Goal: Information Seeking & Learning: Learn about a topic

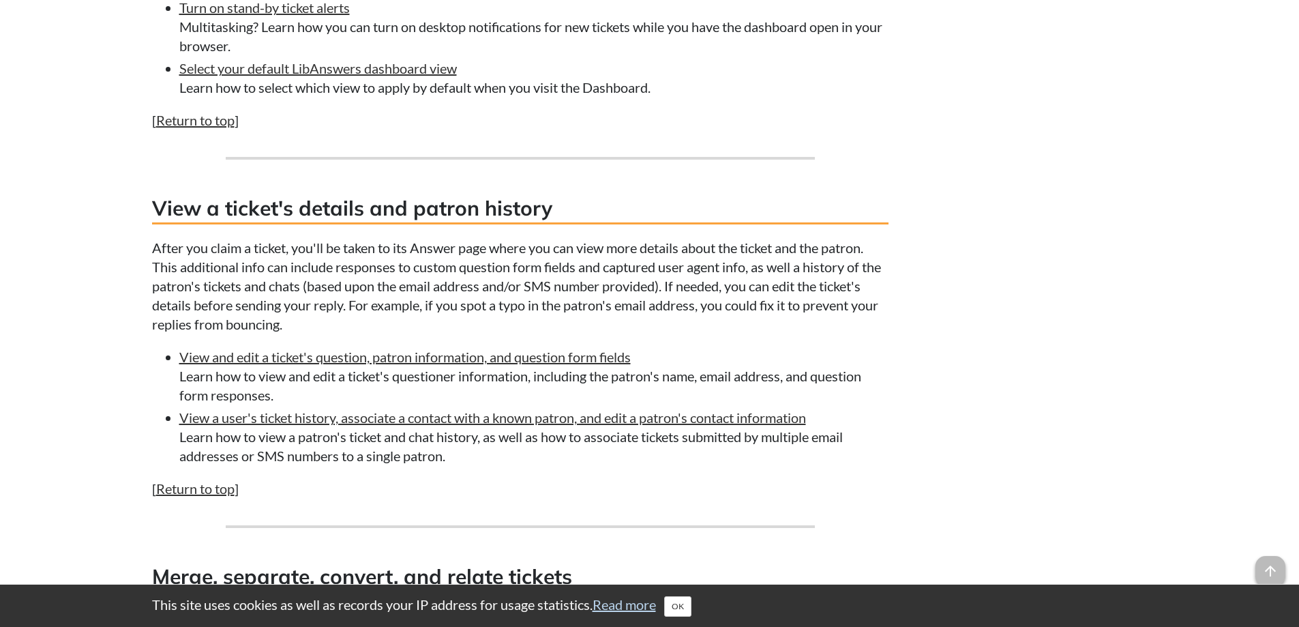
scroll to position [1500, 0]
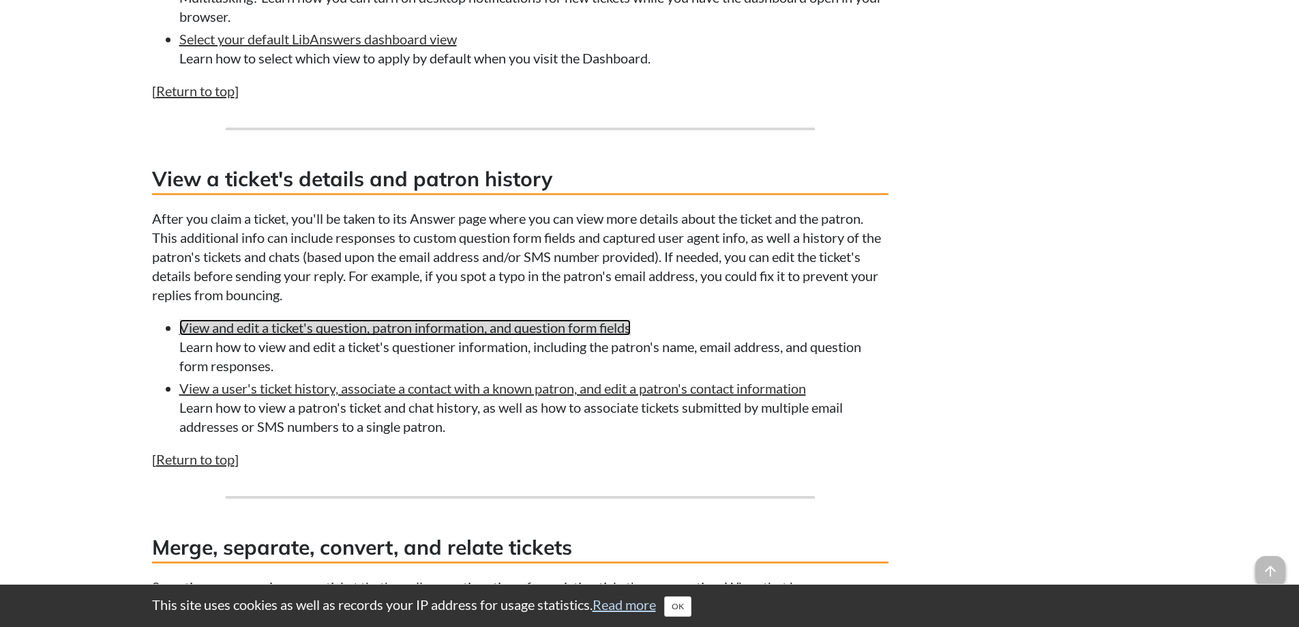
click at [347, 325] on link "View and edit a ticket's question, patron information, and question form fields" at bounding box center [404, 327] width 451 height 16
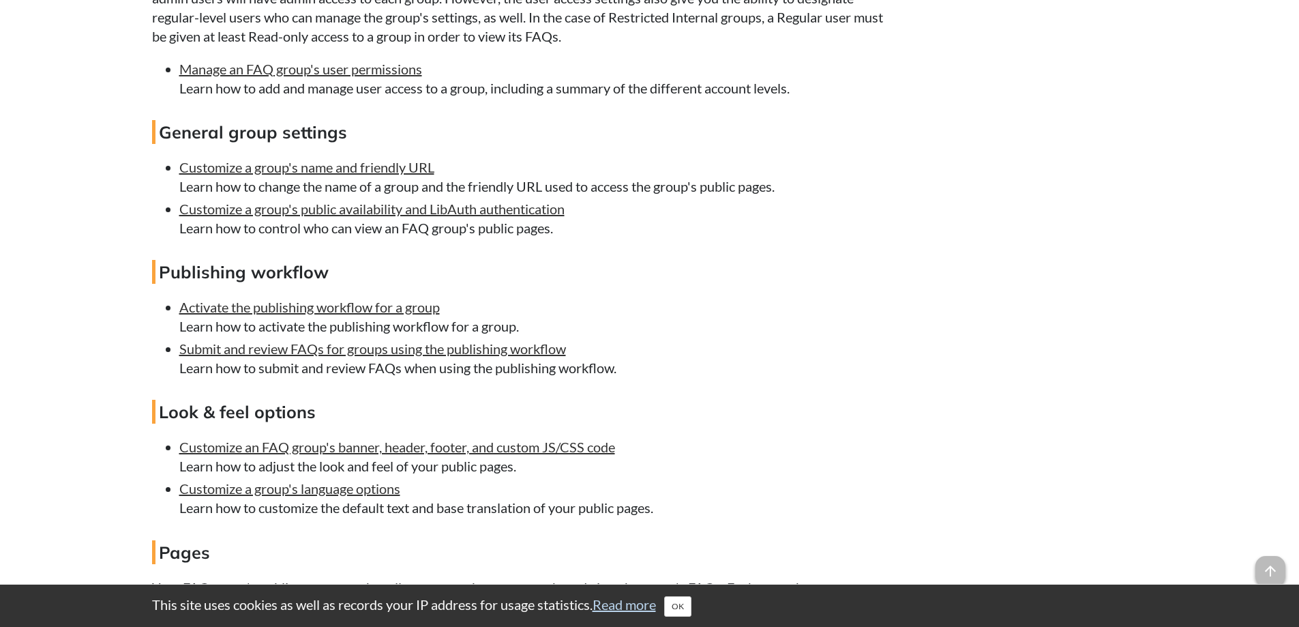
scroll to position [1909, 0]
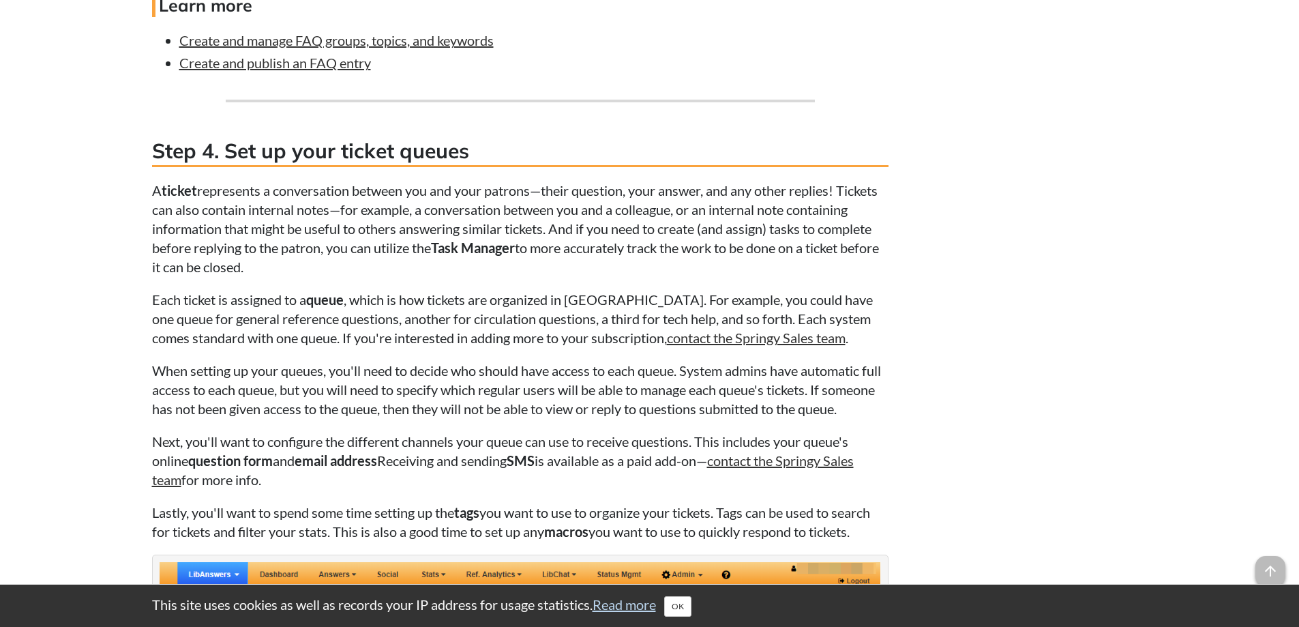
scroll to position [3204, 0]
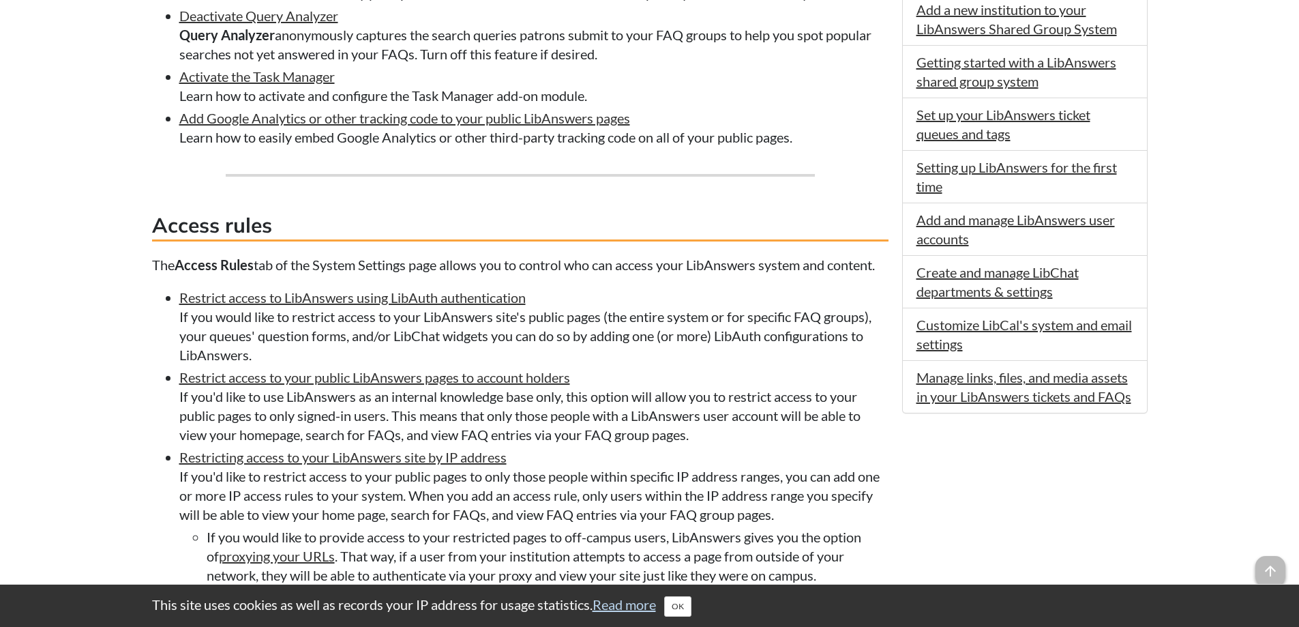
scroll to position [954, 0]
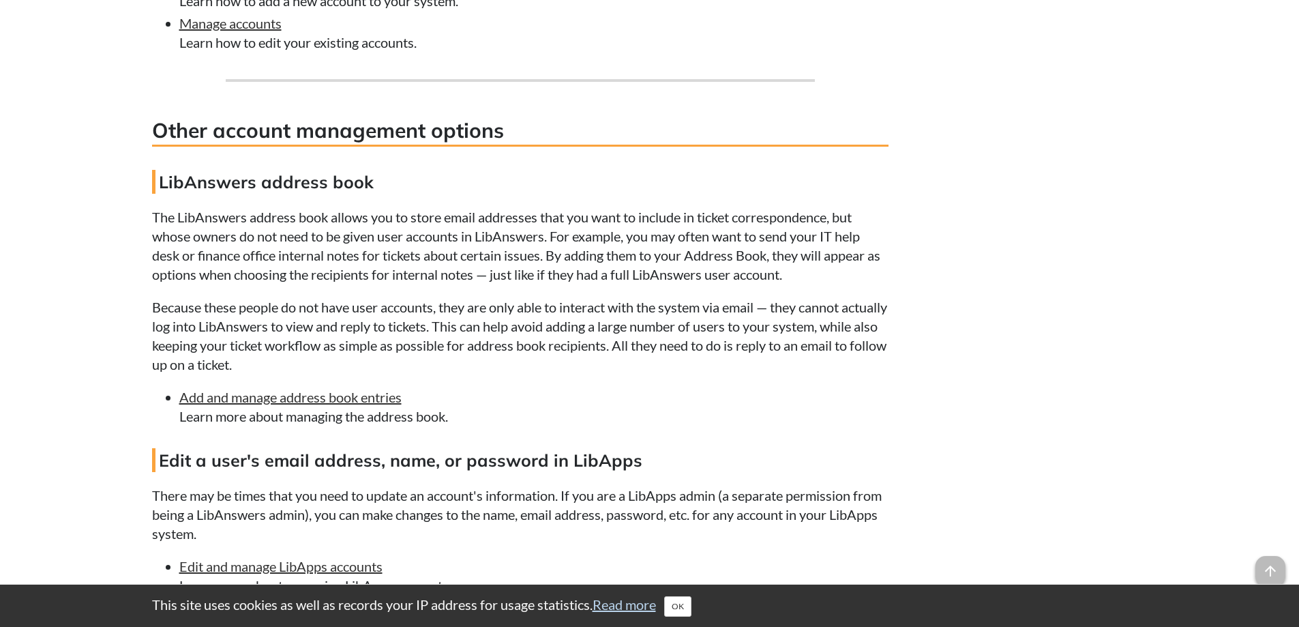
scroll to position [1773, 0]
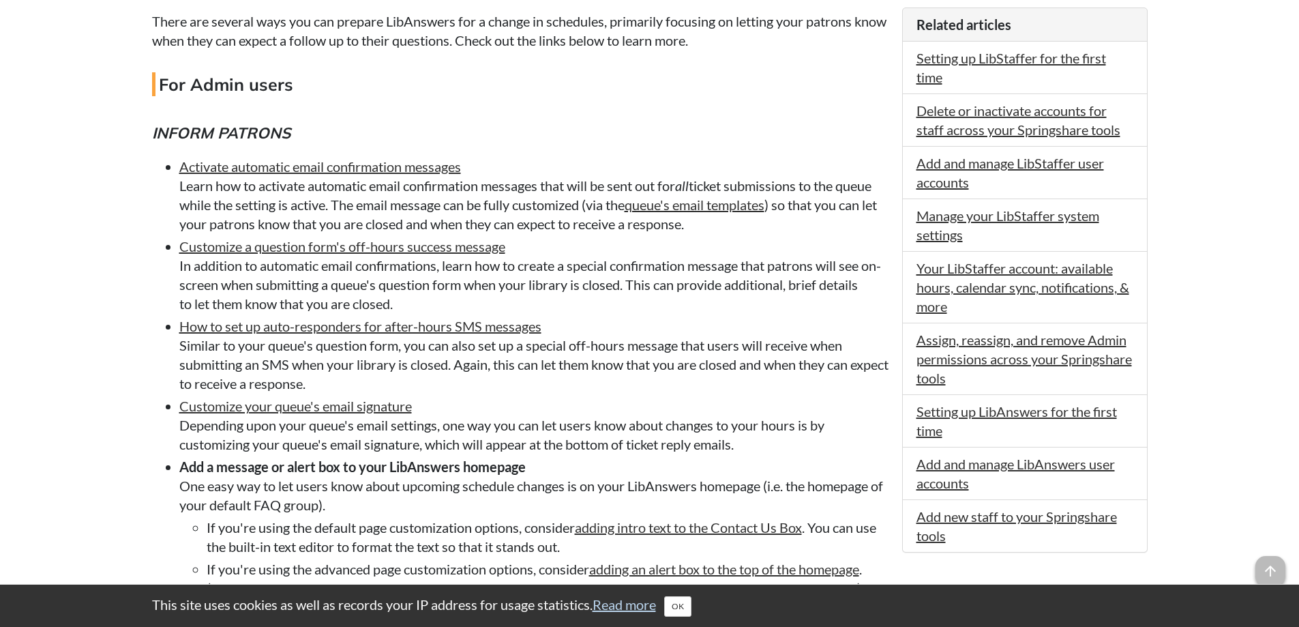
scroll to position [545, 0]
